Goal: Task Accomplishment & Management: Manage account settings

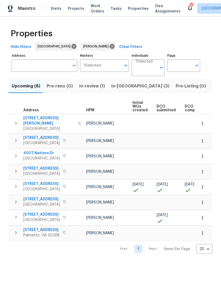
scroll to position [0, 18]
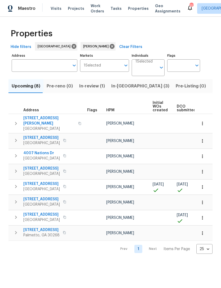
click at [13, 183] on icon "button" at bounding box center [16, 186] width 6 height 6
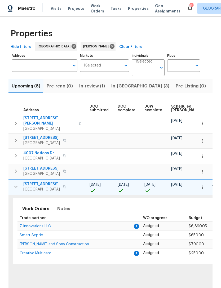
scroll to position [0, 47]
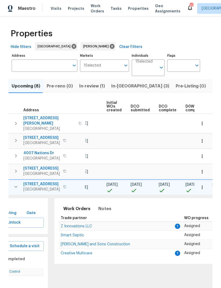
click at [86, 225] on span "Z Innovations LLC" at bounding box center [76, 227] width 31 height 4
click at [205, 185] on icon "button" at bounding box center [202, 187] width 5 height 5
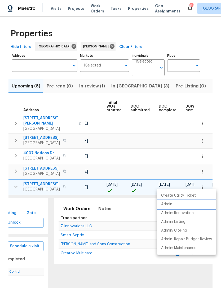
click at [177, 202] on li "Admin" at bounding box center [186, 204] width 59 height 9
click at [122, 88] on div at bounding box center [110, 144] width 221 height 288
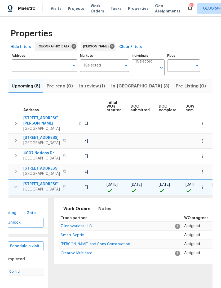
click at [118, 86] on span "In-reno (3)" at bounding box center [140, 85] width 58 height 7
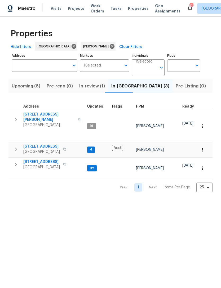
click at [16, 117] on icon "button" at bounding box center [16, 120] width 6 height 6
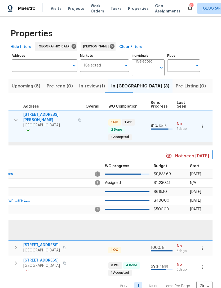
scroll to position [0, 224]
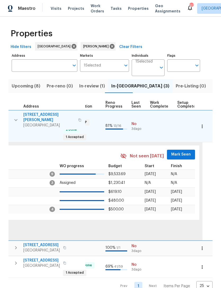
click at [180, 151] on span "Mark Seen" at bounding box center [181, 154] width 20 height 7
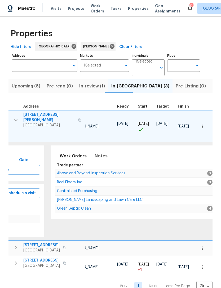
scroll to position [0, 52]
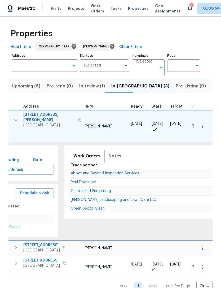
click at [112, 155] on span "Notes" at bounding box center [114, 155] width 13 height 7
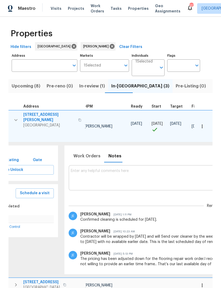
click at [130, 174] on textarea at bounding box center [217, 178] width 292 height 18
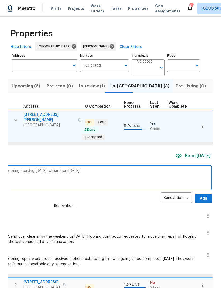
scroll to position [0, 226]
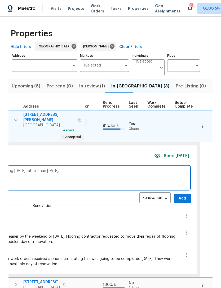
click at [30, 180] on textarea "Real floor stated they Can repair the finish on the flooring starting tomorrow …" at bounding box center [43, 178] width 292 height 18
type textarea "Real floor stated they Can repair the finish on the flooring starting tomorrow …"
click at [179, 195] on span "Add" at bounding box center [182, 198] width 8 height 7
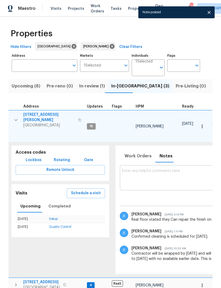
scroll to position [0, 0]
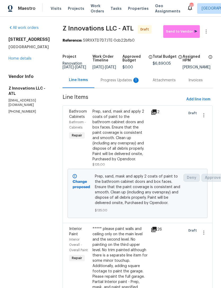
click at [119, 83] on div "Progress Updates 1" at bounding box center [120, 80] width 39 height 5
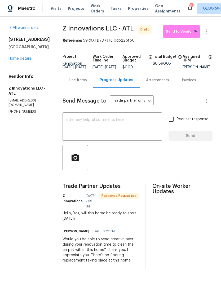
click at [26, 60] on link "Home details" at bounding box center [19, 59] width 23 height 4
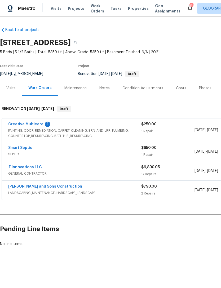
click at [32, 169] on link "Z Innovations LLC" at bounding box center [25, 167] width 34 height 4
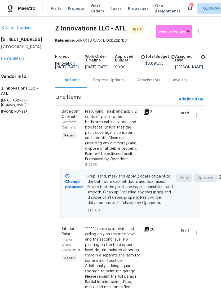
scroll to position [0, 7]
click at [106, 81] on div "Progress Updates" at bounding box center [109, 80] width 44 height 16
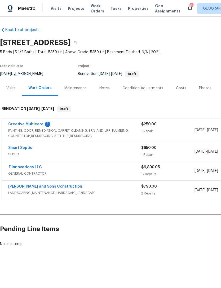
click at [18, 167] on link "Z Innovations LLC" at bounding box center [25, 167] width 34 height 4
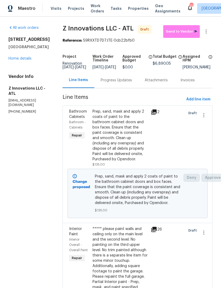
click at [110, 83] on div "Progress Updates" at bounding box center [116, 80] width 31 height 5
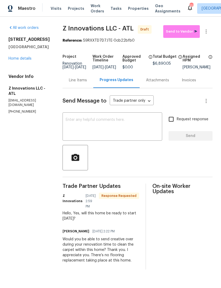
click at [90, 133] on textarea at bounding box center [112, 127] width 93 height 19
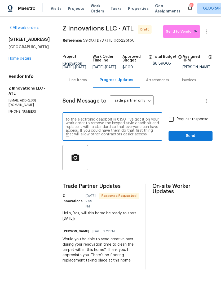
scroll to position [11, 0]
type textarea "I just received approval to go ahead and start this job [DATE]. The lockbox cod…"
click at [174, 123] on input "Request response" at bounding box center [171, 119] width 11 height 11
checkbox input "true"
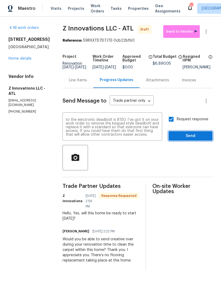
click at [196, 138] on span "Send" at bounding box center [191, 136] width 36 height 7
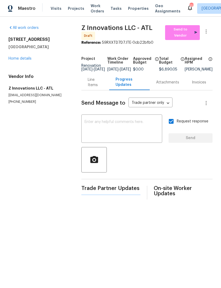
scroll to position [0, 0]
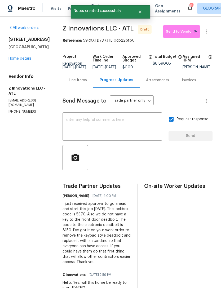
click at [23, 60] on link "Home details" at bounding box center [19, 59] width 23 height 4
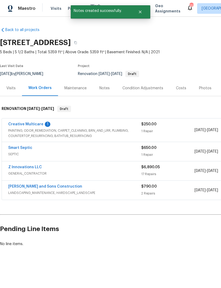
click at [26, 125] on link "Creative Multicare" at bounding box center [25, 125] width 35 height 4
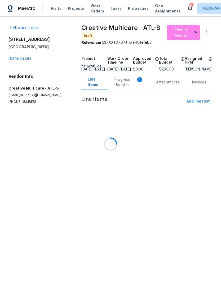
click at [120, 86] on div at bounding box center [110, 144] width 221 height 288
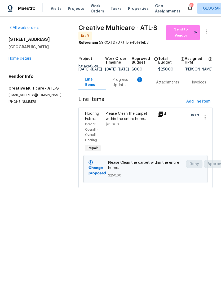
click at [123, 85] on div "Progress Updates 1" at bounding box center [128, 82] width 31 height 11
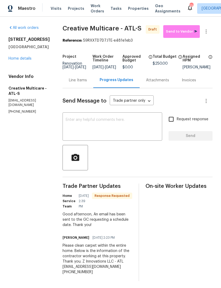
scroll to position [7, 0]
click at [126, 121] on textarea at bounding box center [112, 127] width 93 height 19
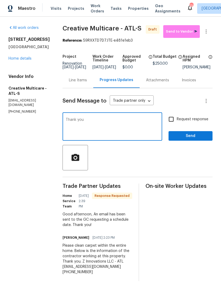
type textarea "Thank you"
click at [195, 136] on span "Send" at bounding box center [191, 136] width 36 height 7
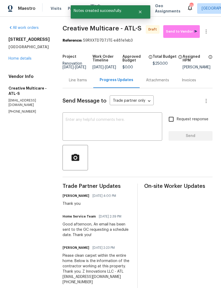
click at [20, 58] on link "Home details" at bounding box center [19, 59] width 23 height 4
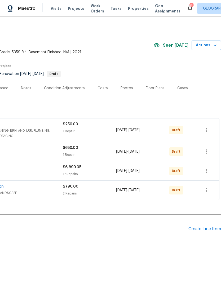
scroll to position [0, 78]
click at [205, 129] on icon "button" at bounding box center [206, 130] width 6 height 6
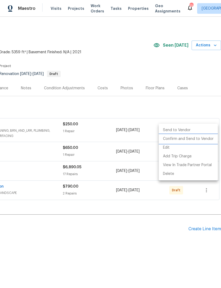
click at [204, 140] on li "Confirm and Send to Vendor" at bounding box center [188, 139] width 59 height 9
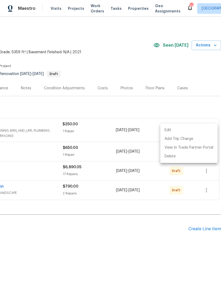
click at [207, 105] on div at bounding box center [110, 144] width 221 height 288
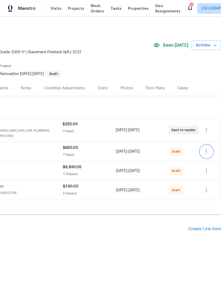
click at [209, 152] on icon "button" at bounding box center [206, 151] width 6 height 6
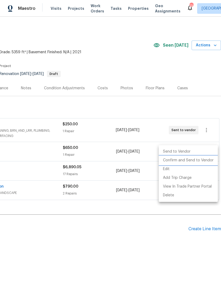
click at [204, 160] on li "Confirm and Send to Vendor" at bounding box center [188, 160] width 59 height 9
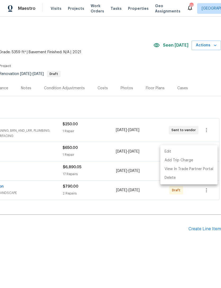
click at [214, 116] on div at bounding box center [110, 144] width 221 height 288
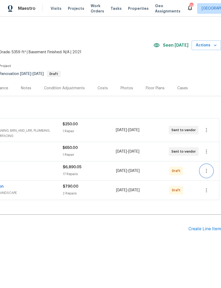
click at [211, 169] on button "button" at bounding box center [206, 171] width 13 height 13
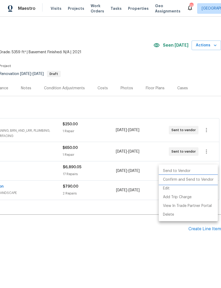
click at [200, 181] on li "Confirm and Send to Vendor" at bounding box center [188, 180] width 59 height 9
click at [209, 120] on div at bounding box center [110, 144] width 221 height 288
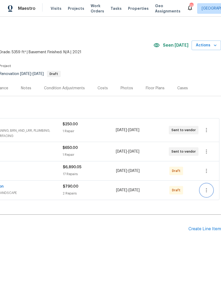
click at [209, 193] on icon "button" at bounding box center [206, 190] width 6 height 6
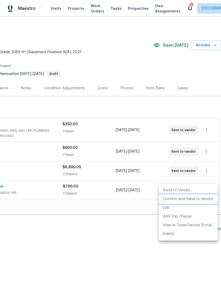
click at [202, 199] on li "Confirm and Send to Vendor" at bounding box center [188, 199] width 59 height 9
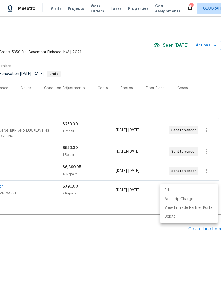
click at [134, 260] on div at bounding box center [110, 144] width 221 height 288
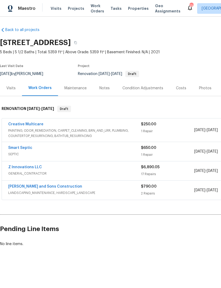
scroll to position [0, 0]
click at [110, 88] on div "Notes" at bounding box center [104, 88] width 23 height 16
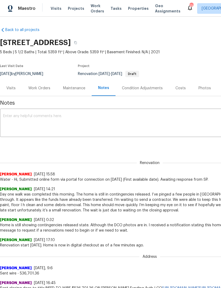
click at [95, 121] on textarea at bounding box center [149, 123] width 293 height 19
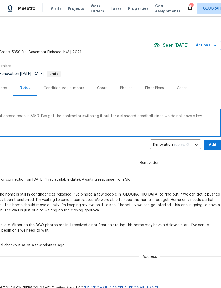
scroll to position [0, 78]
type textarea "The front door has a keypad deadbolt. That access code is 8150. I’ve got the co…"
click at [213, 148] on span "Add" at bounding box center [212, 145] width 8 height 7
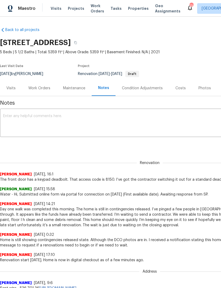
scroll to position [0, 0]
